Goal: Task Accomplishment & Management: Manage account settings

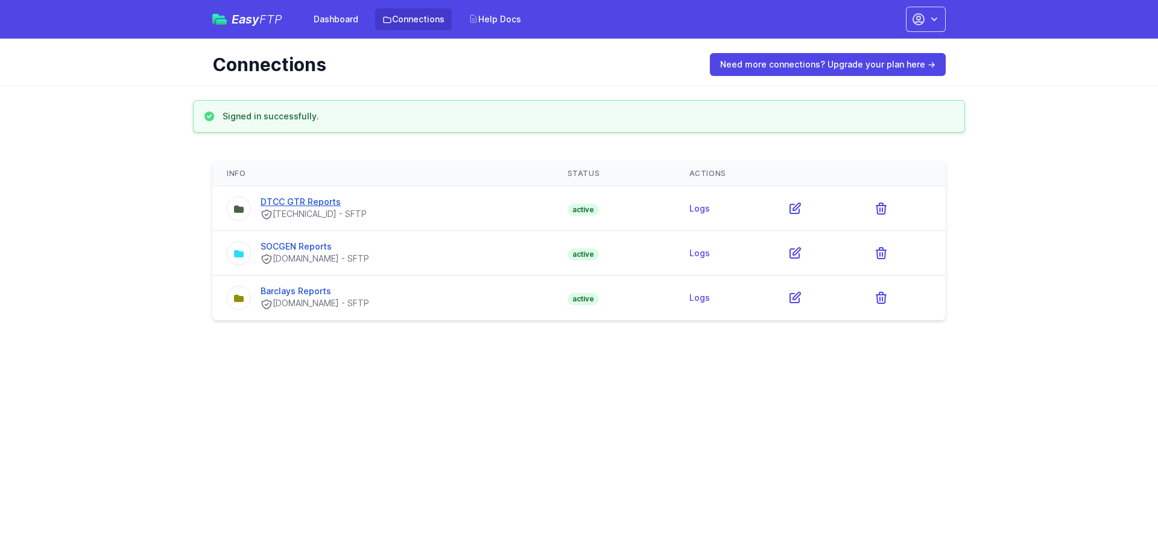
click at [311, 206] on link "DTCC GTR Reports" at bounding box center [301, 202] width 80 height 10
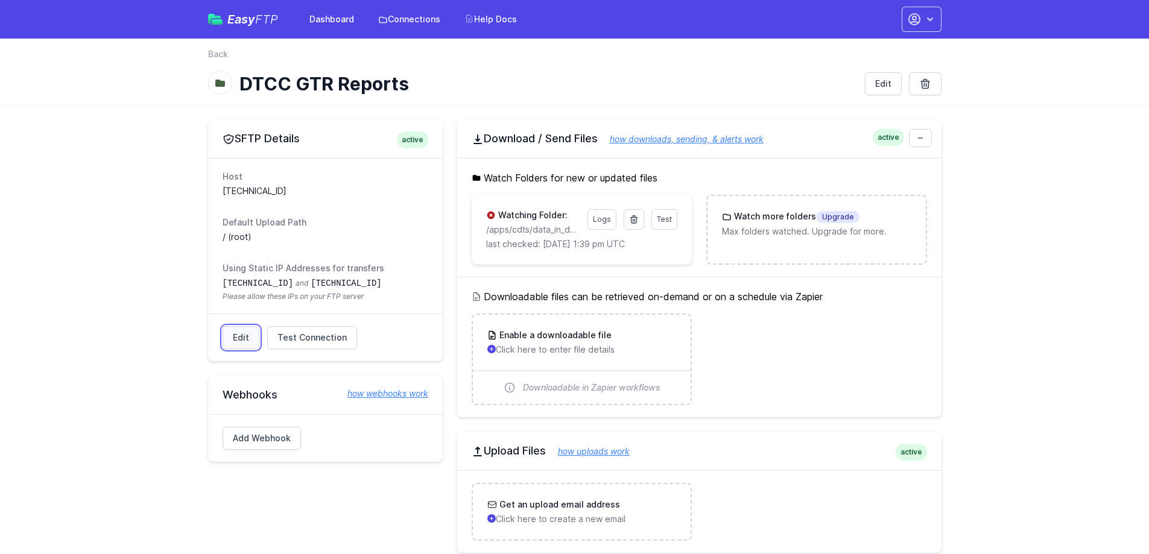
click at [233, 338] on link "Edit" at bounding box center [241, 337] width 37 height 23
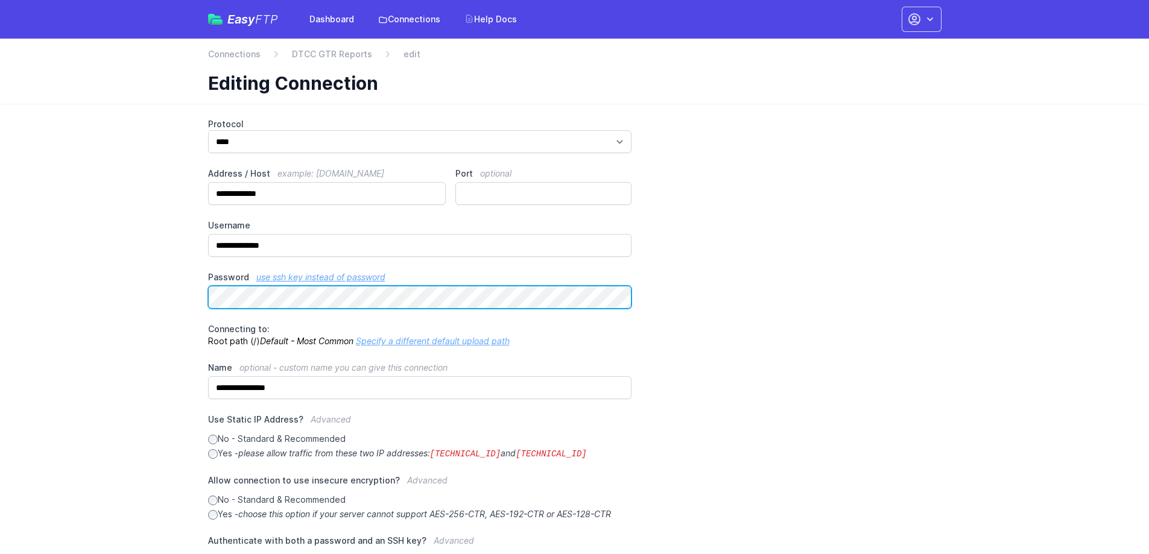
click at [187, 290] on main "**********" at bounding box center [574, 413] width 1149 height 618
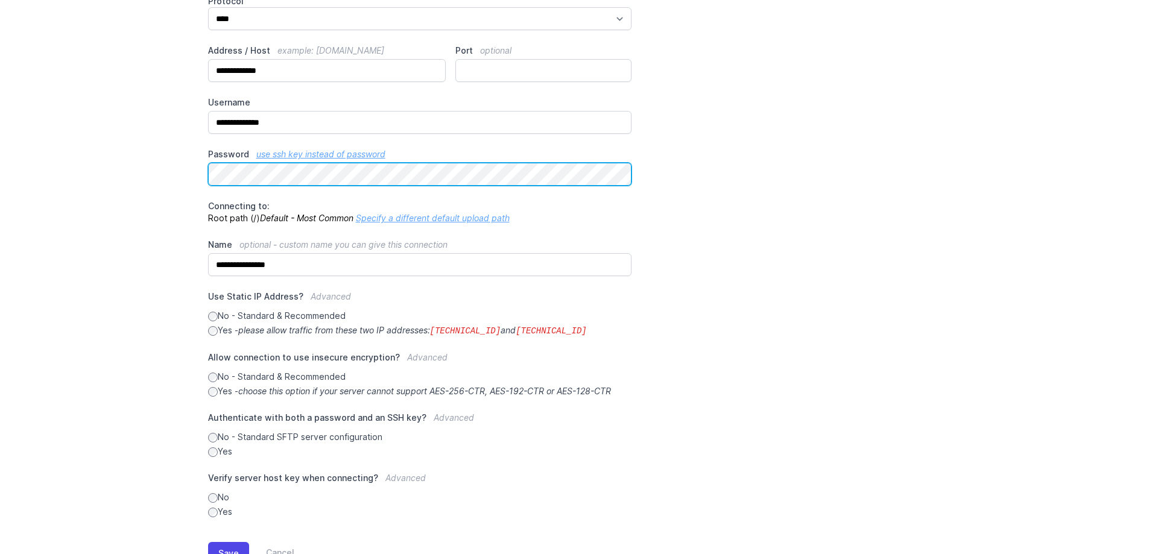
scroll to position [168, 0]
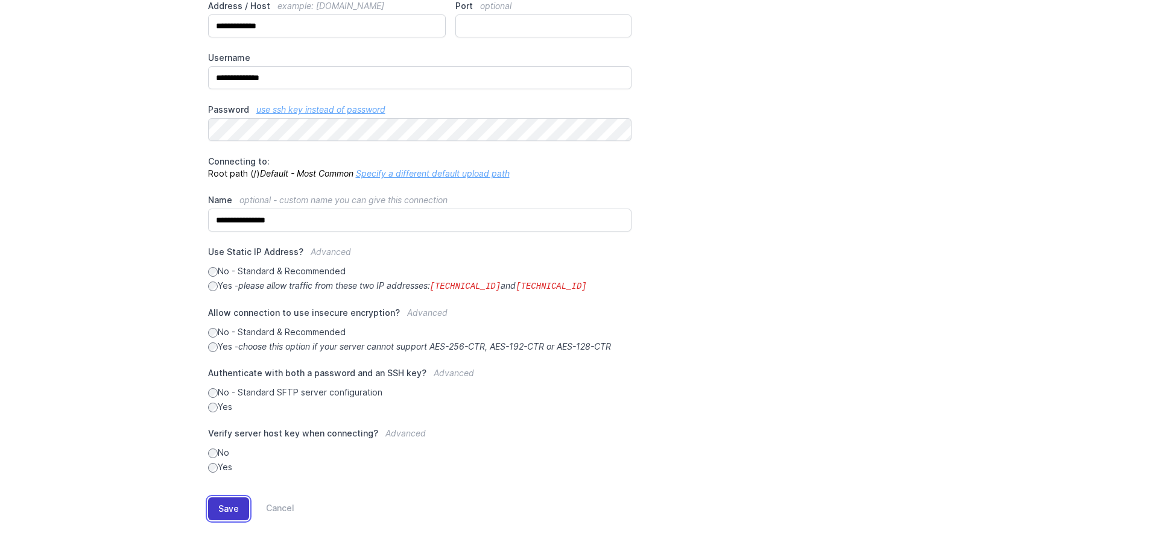
click at [227, 503] on button "Save" at bounding box center [228, 509] width 41 height 23
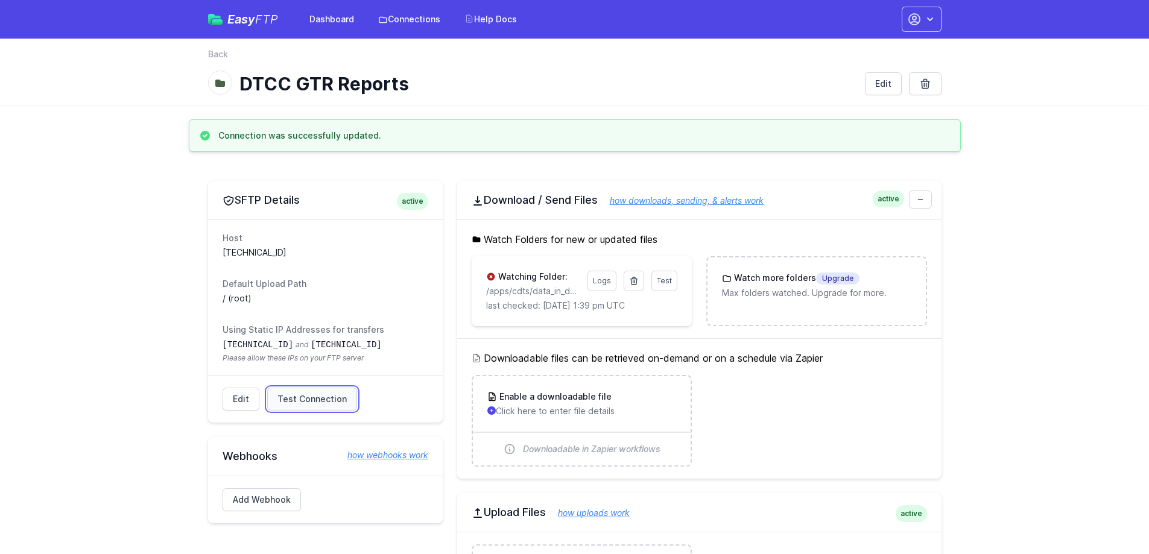
click at [297, 404] on span "Test Connection" at bounding box center [311, 399] width 69 height 12
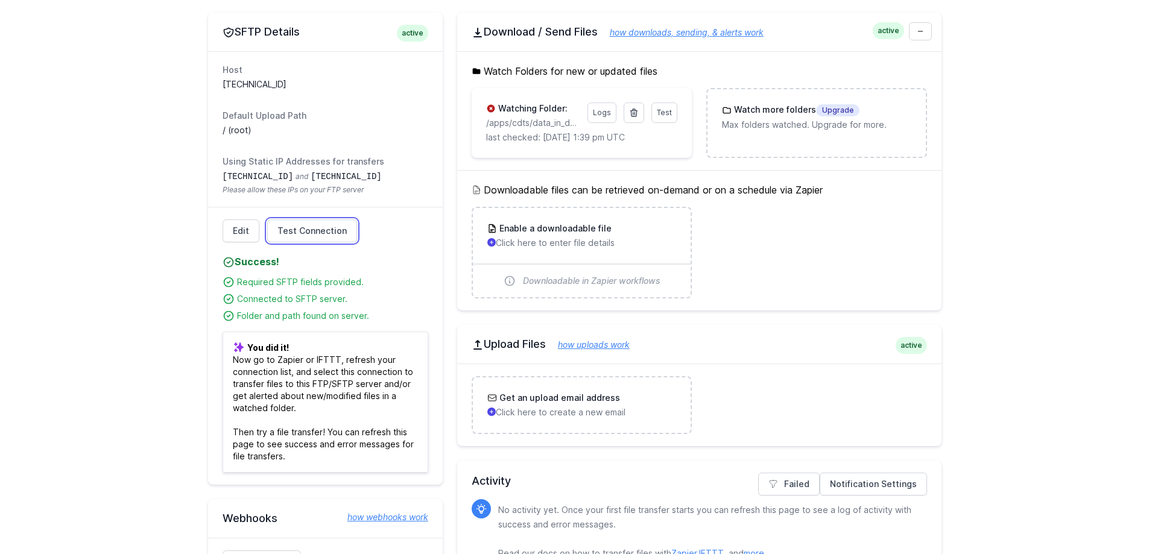
scroll to position [181, 0]
